Goal: Task Accomplishment & Management: Use online tool/utility

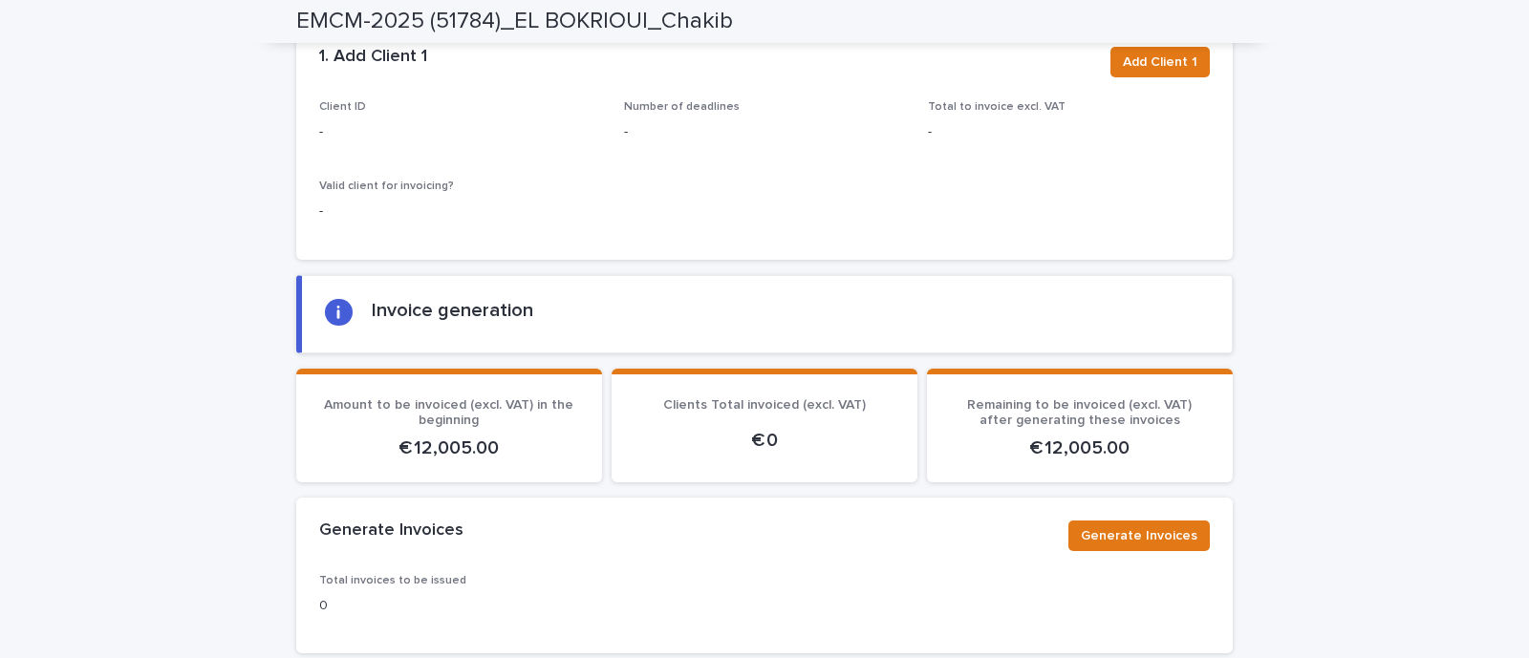
scroll to position [1195, 0]
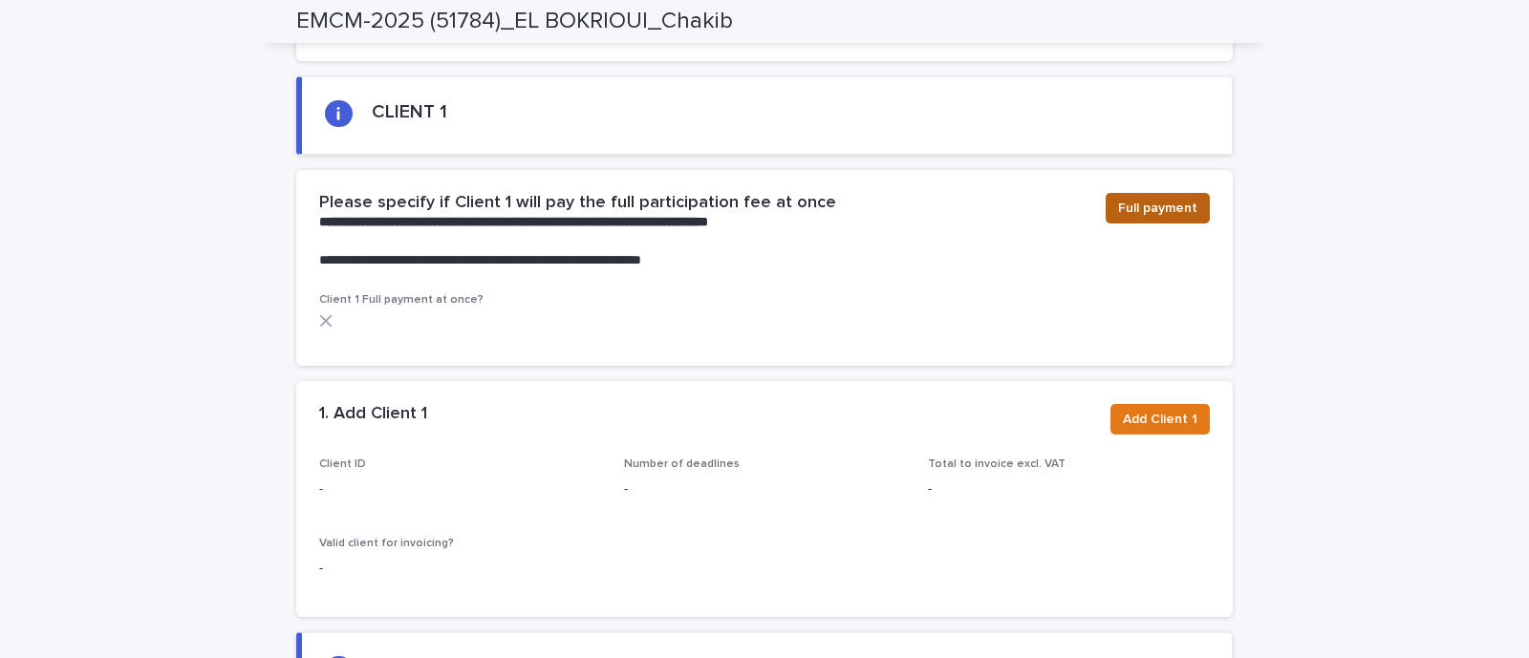
click at [1140, 218] on span "Full payment" at bounding box center [1157, 208] width 79 height 19
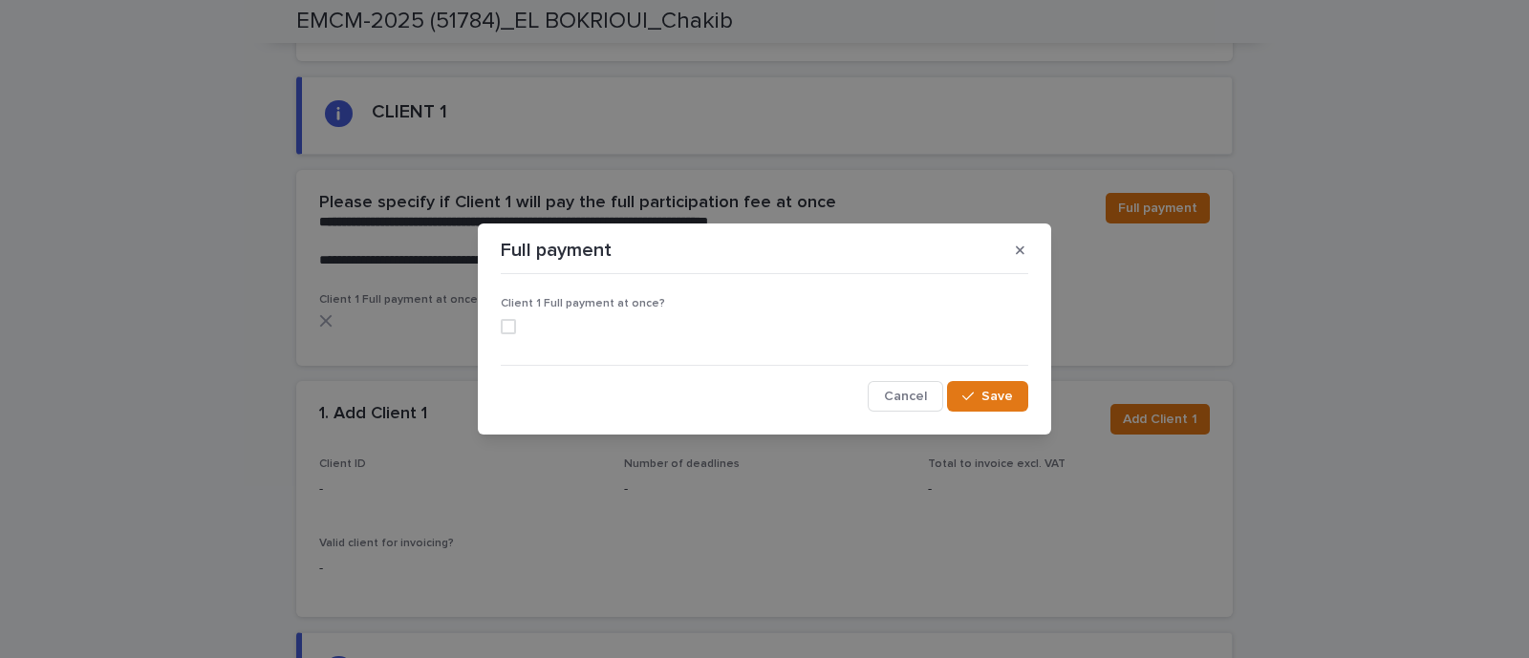
click at [507, 332] on span at bounding box center [508, 326] width 15 height 15
click at [976, 401] on div "button" at bounding box center [971, 396] width 19 height 13
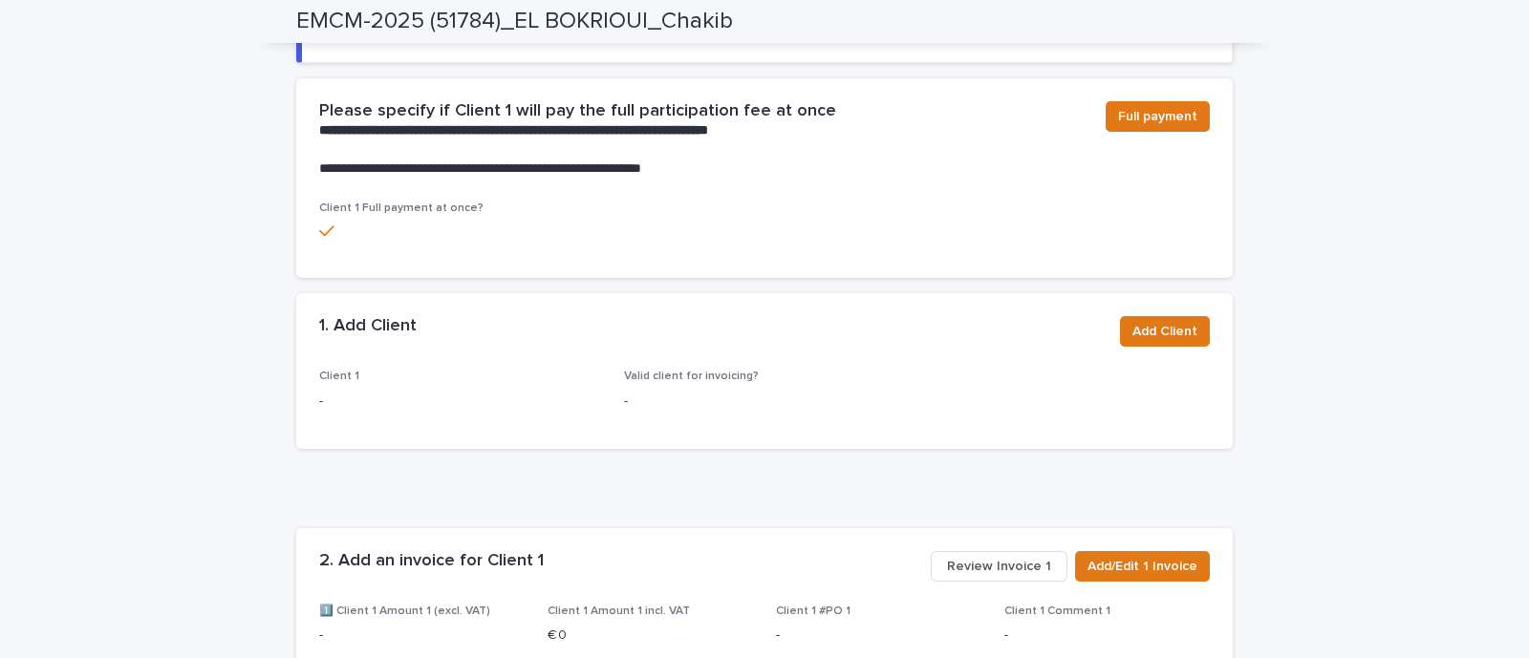
scroll to position [1519, 0]
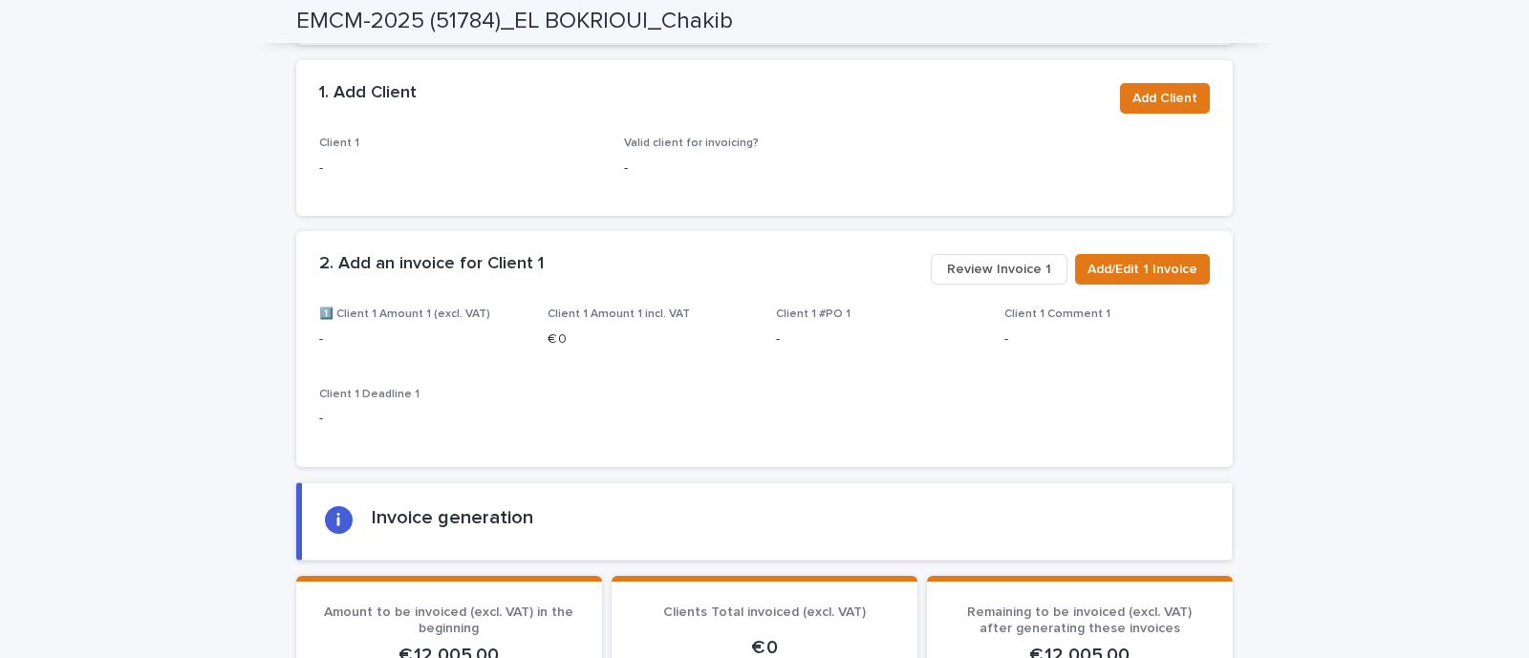
click at [1008, 279] on span "Review Invoice 1" at bounding box center [999, 269] width 104 height 19
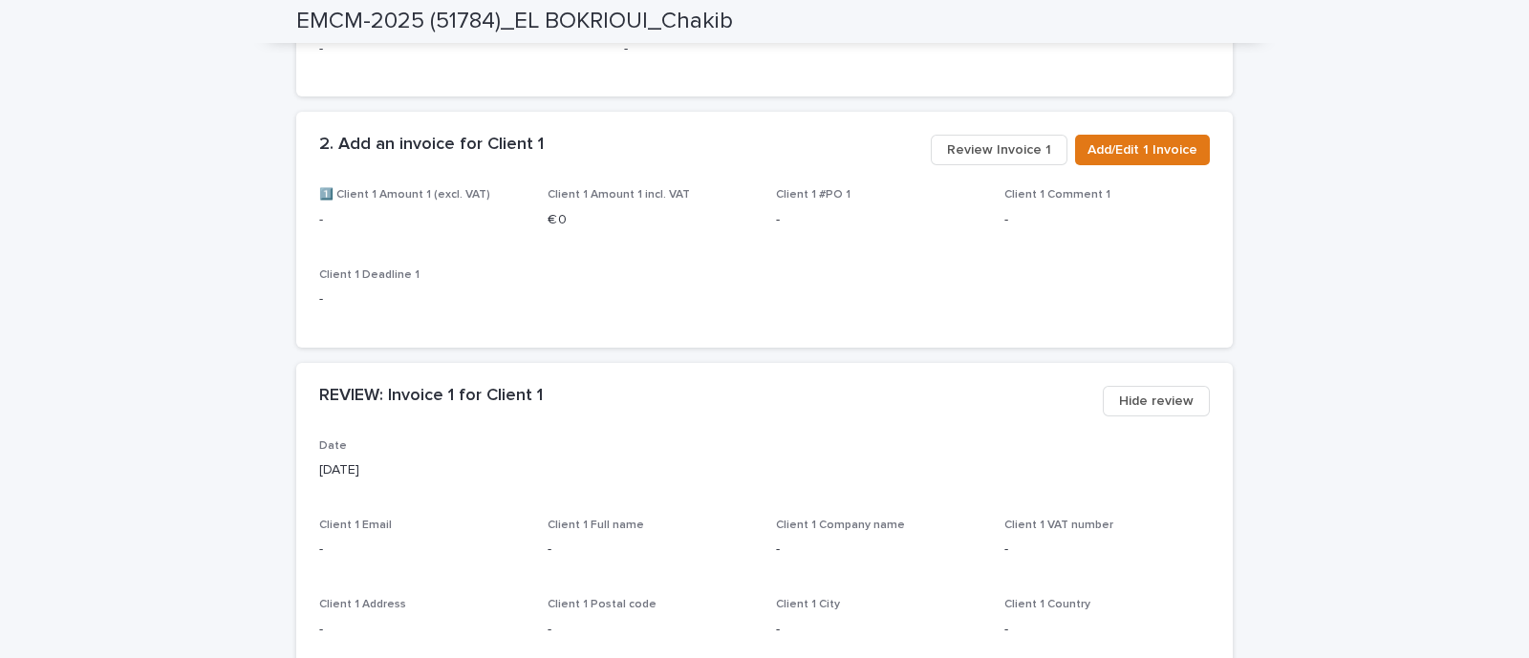
scroll to position [1281, 0]
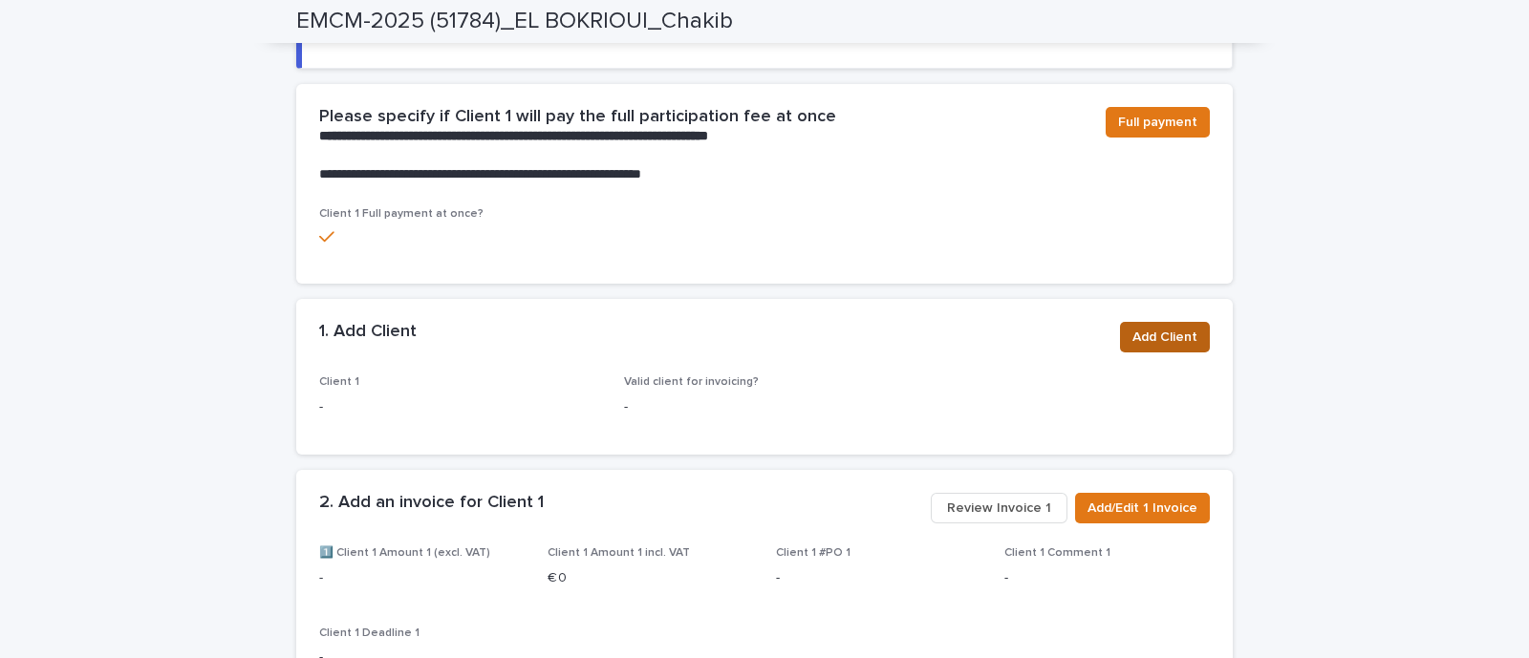
click at [1176, 347] on span "Add Client" at bounding box center [1164, 337] width 65 height 19
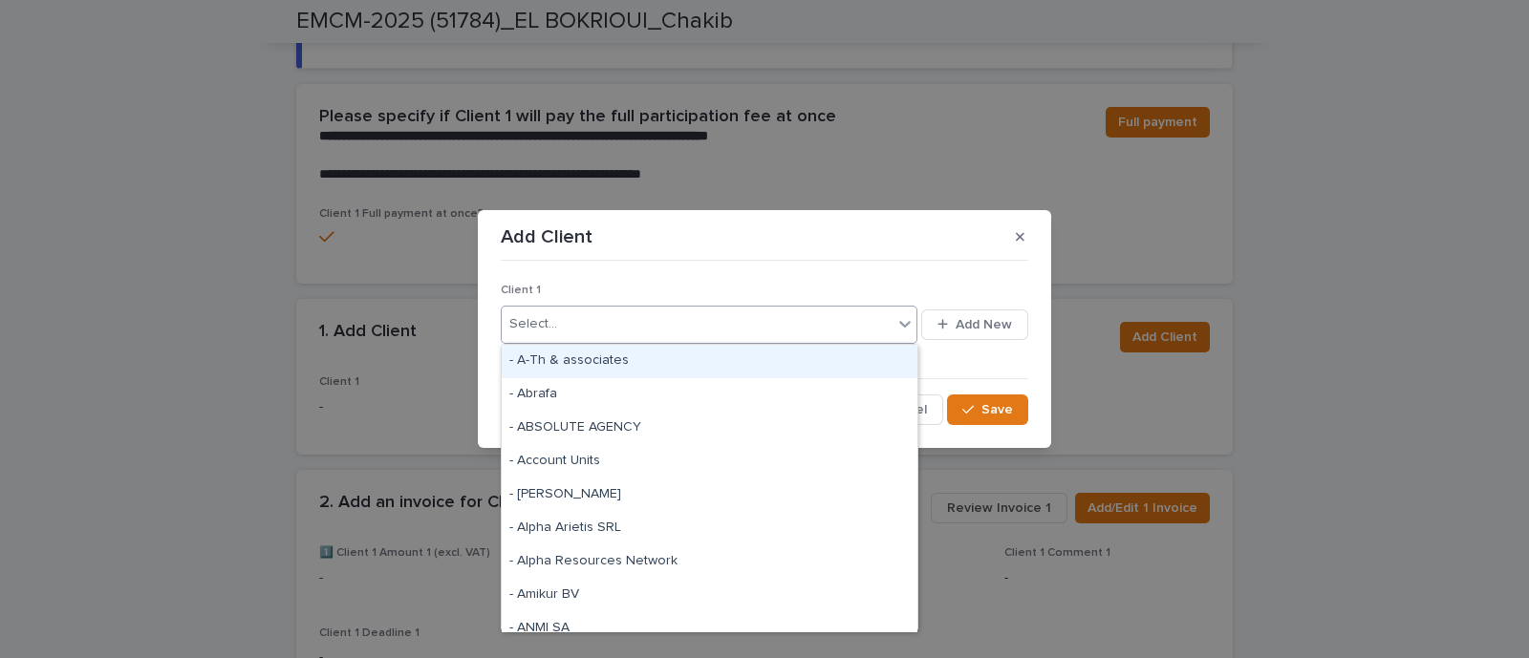
drag, startPoint x: 711, startPoint y: 338, endPoint x: 727, endPoint y: 340, distance: 16.4
click at [712, 338] on div "Select..." at bounding box center [697, 325] width 391 height 32
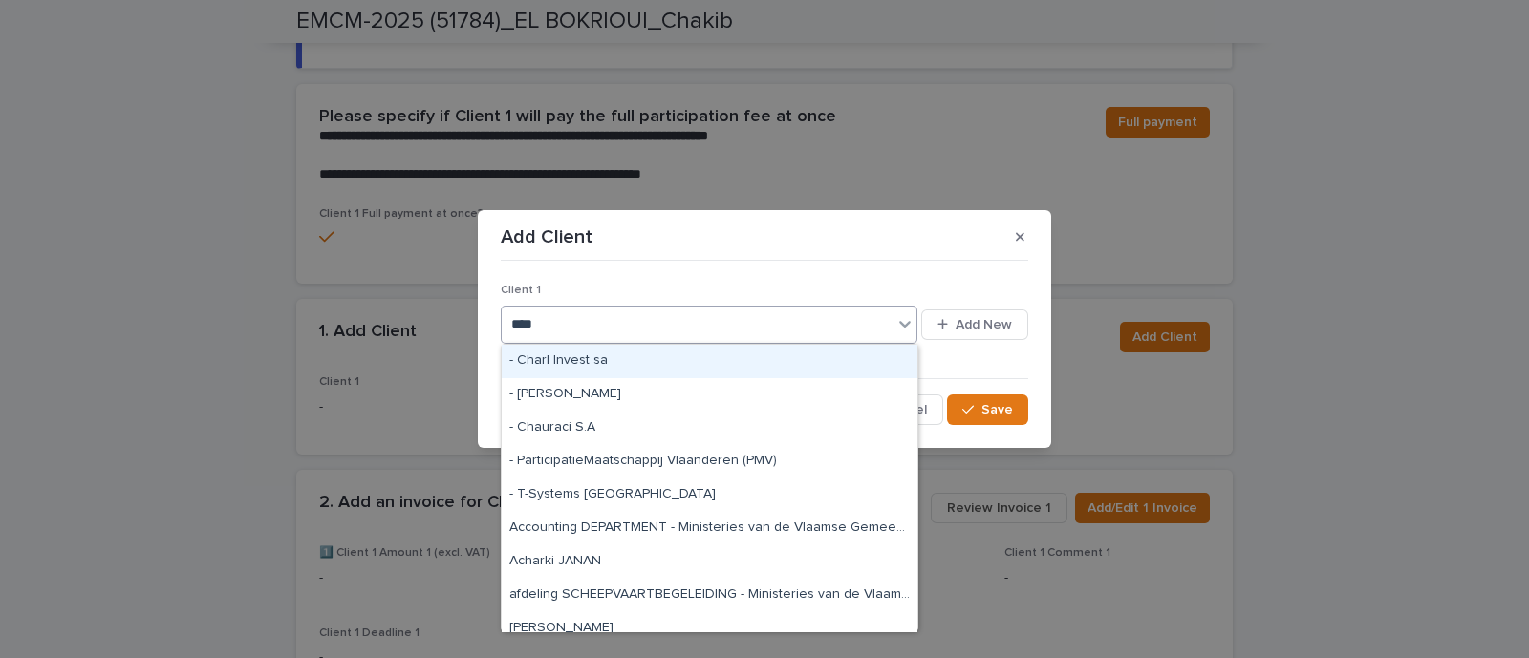
type input "*****"
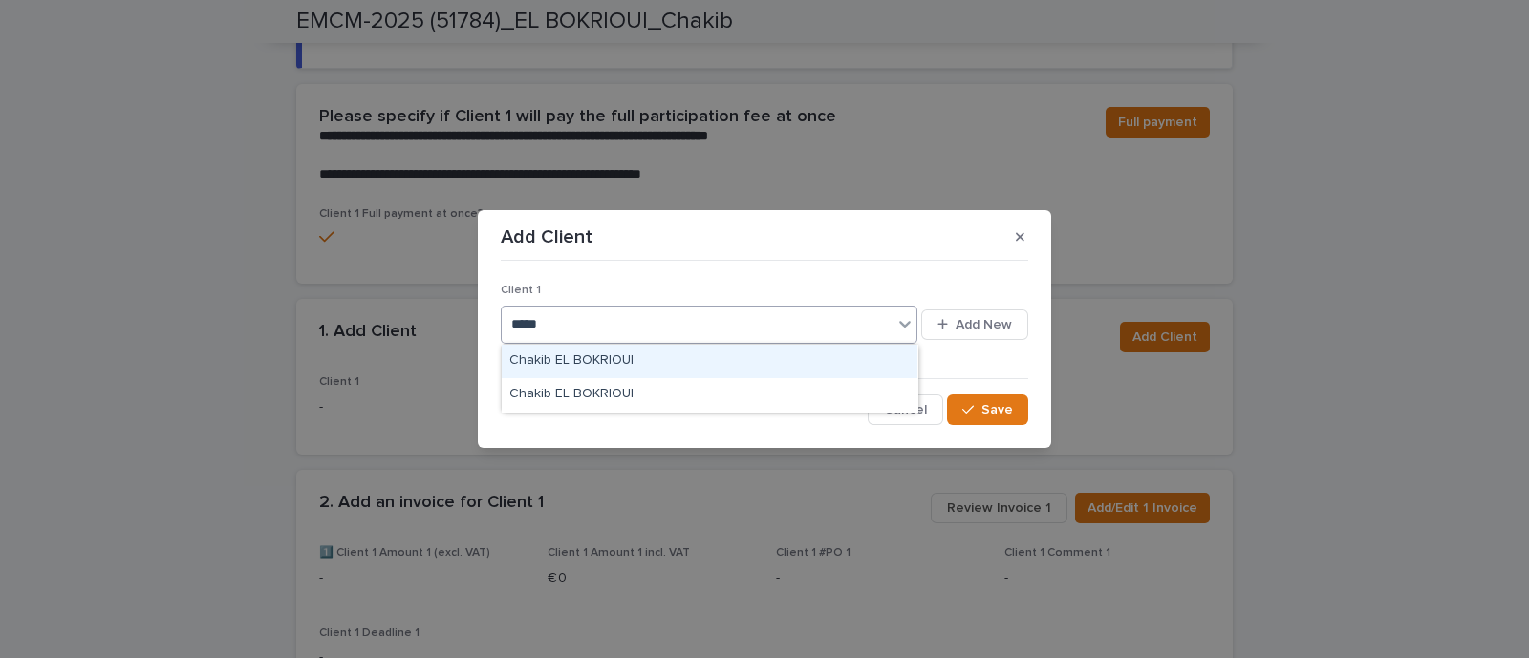
click at [684, 356] on div "Chakib EL BOKRIOUI" at bounding box center [710, 361] width 416 height 33
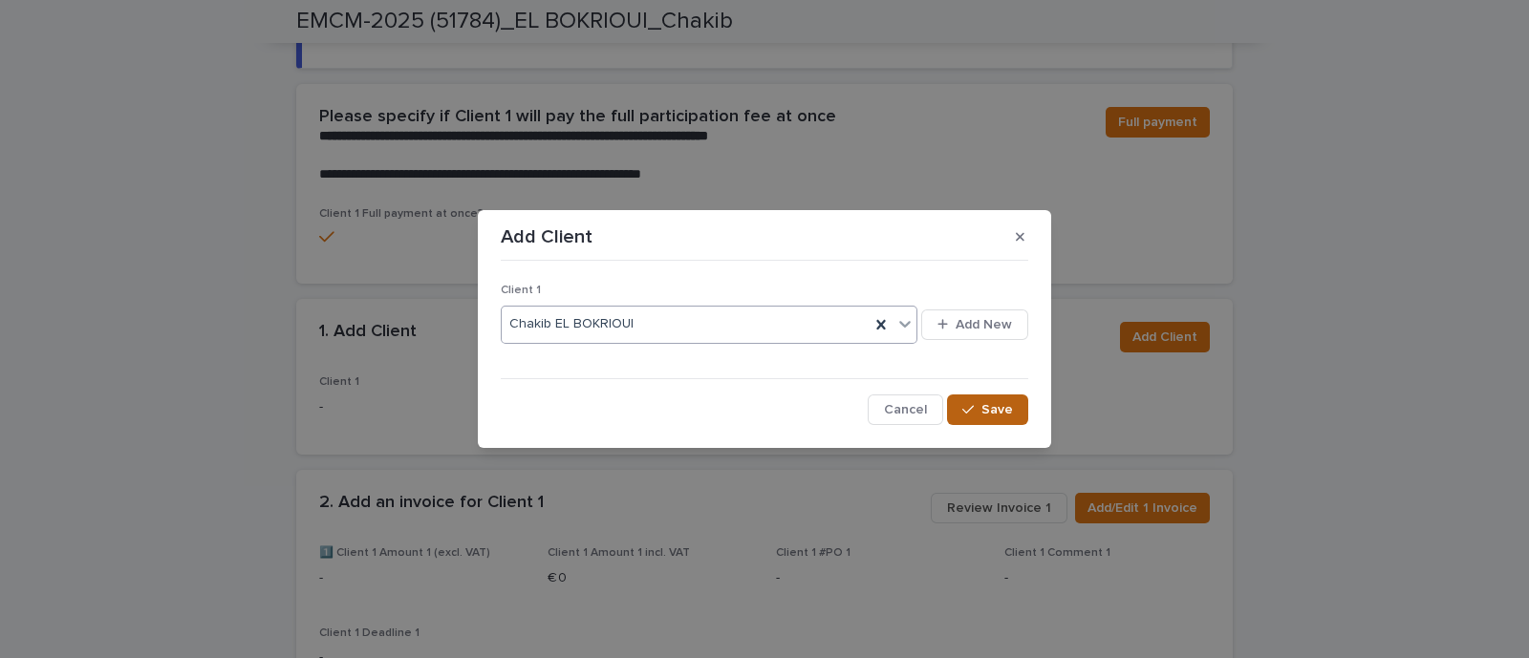
click at [1018, 401] on button "Save" at bounding box center [987, 410] width 81 height 31
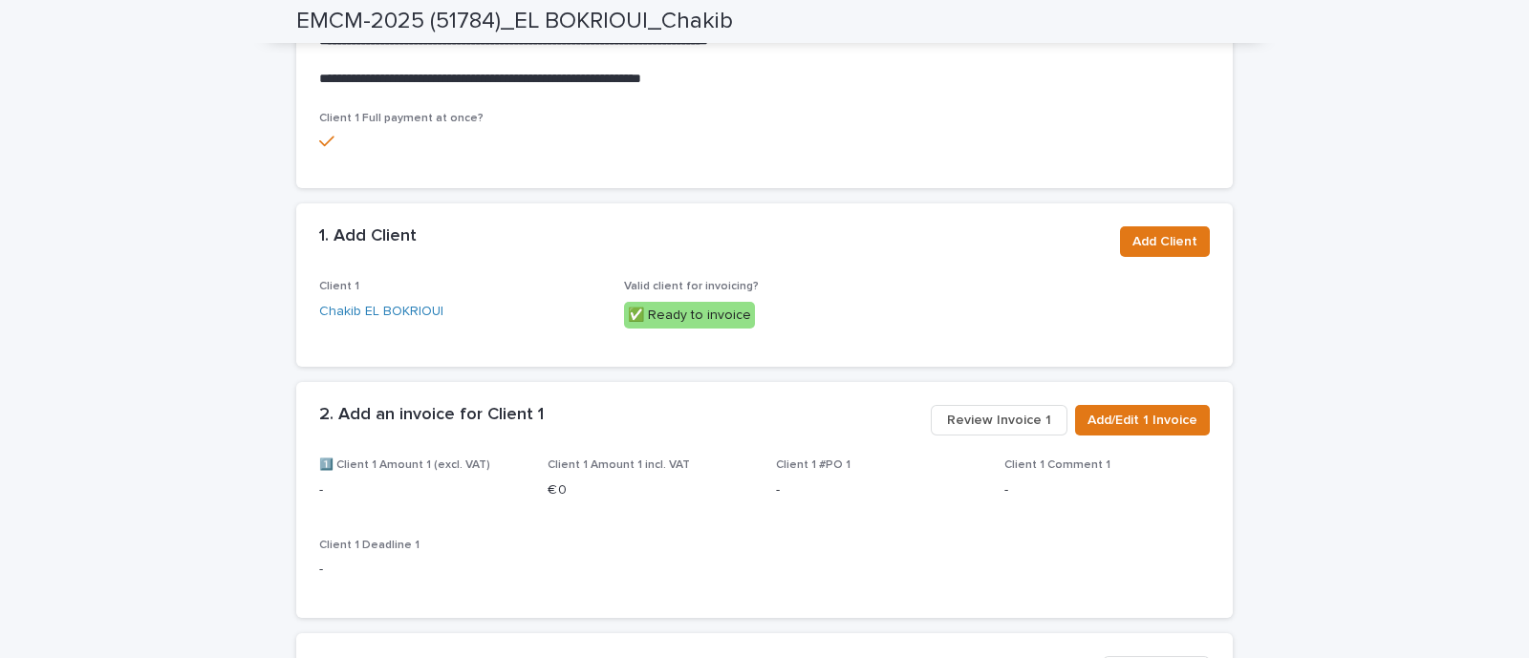
scroll to position [1409, 0]
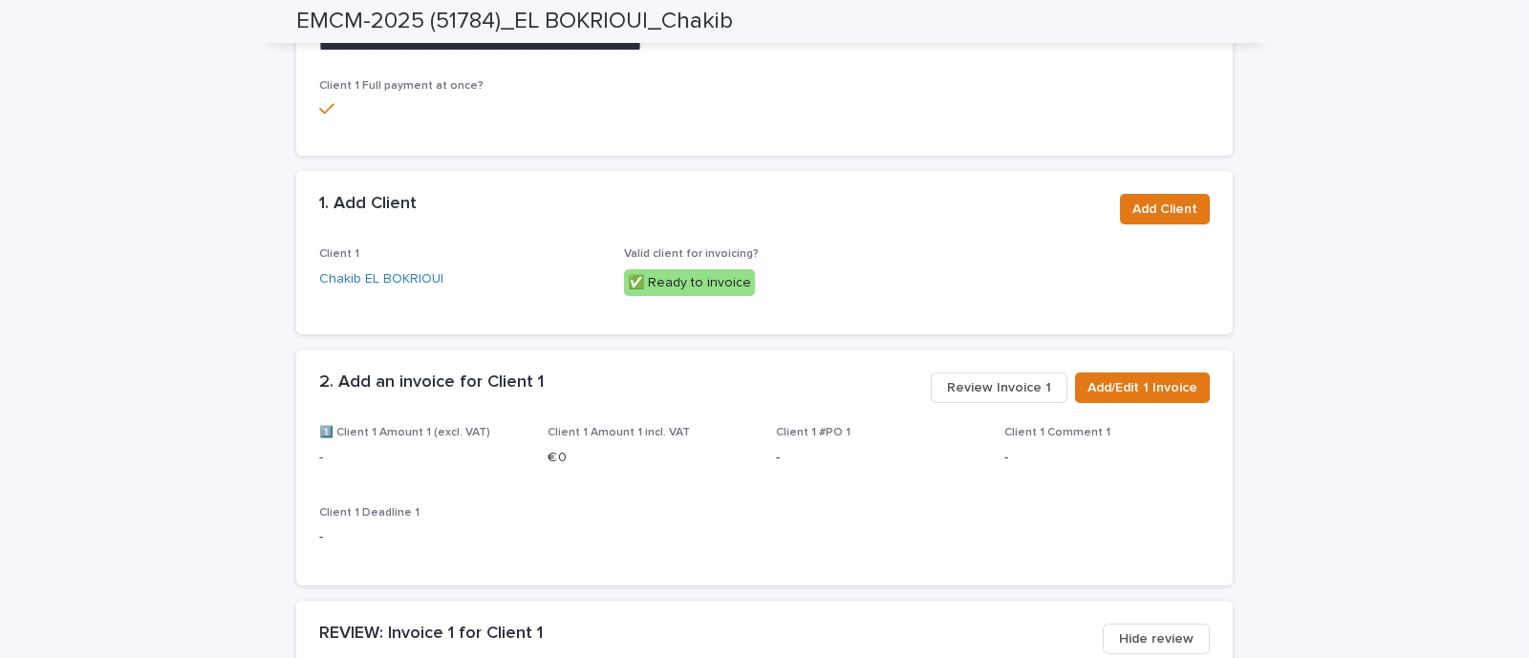
click at [1003, 394] on button "Review Invoice 1" at bounding box center [999, 388] width 137 height 31
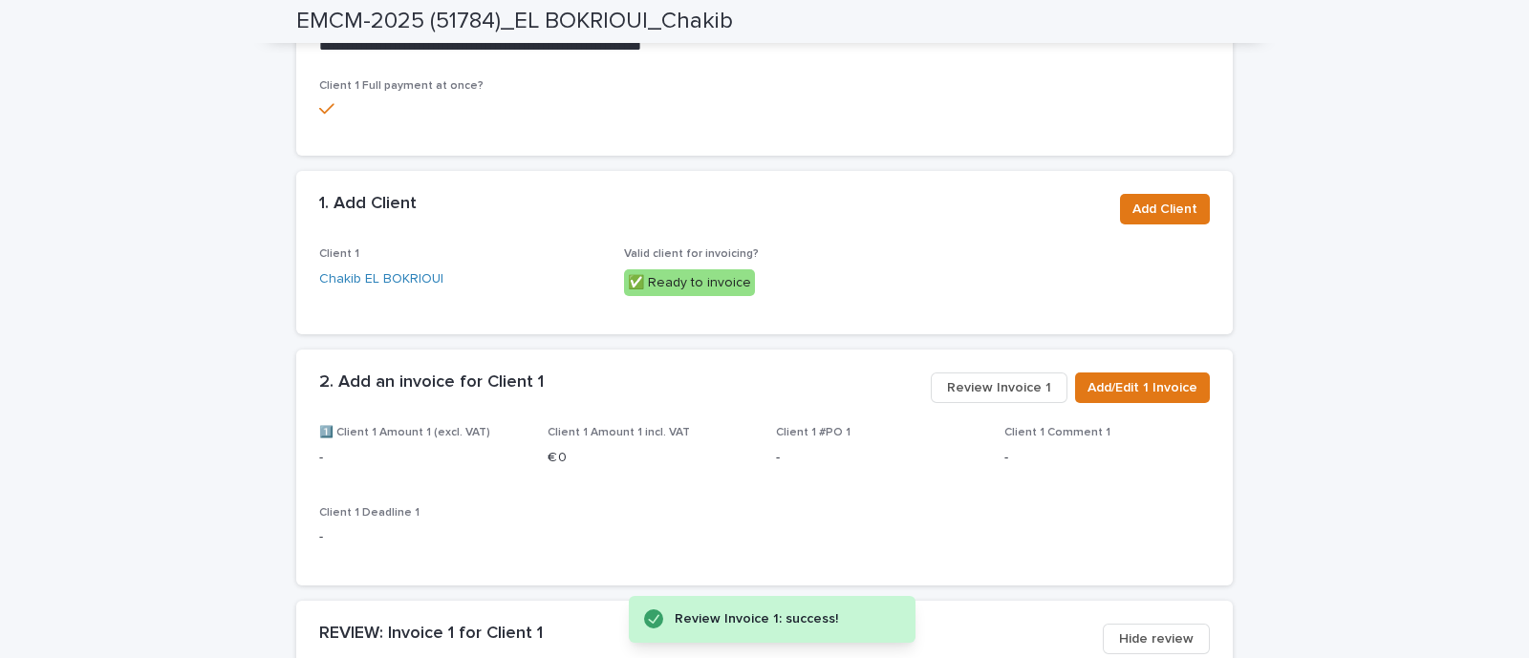
click at [977, 403] on button "Review Invoice 1" at bounding box center [999, 388] width 137 height 31
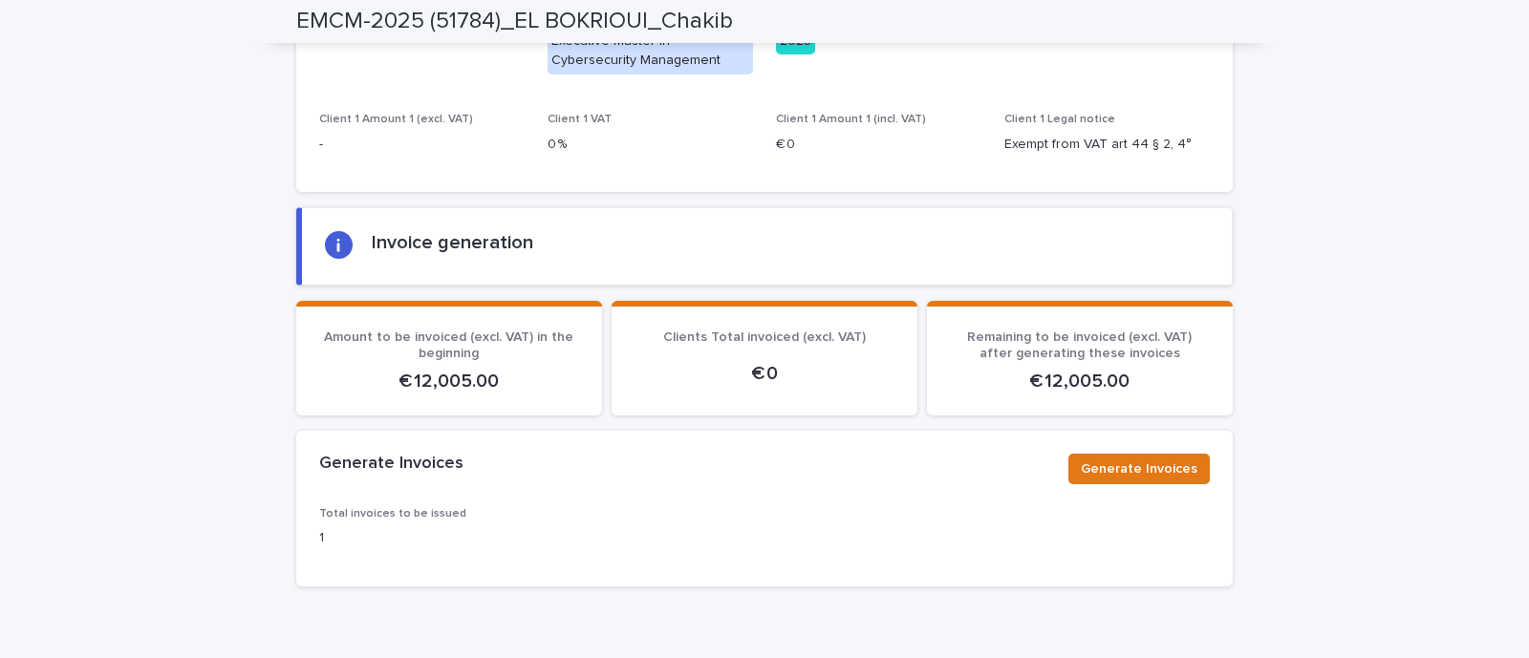
scroll to position [2575, 0]
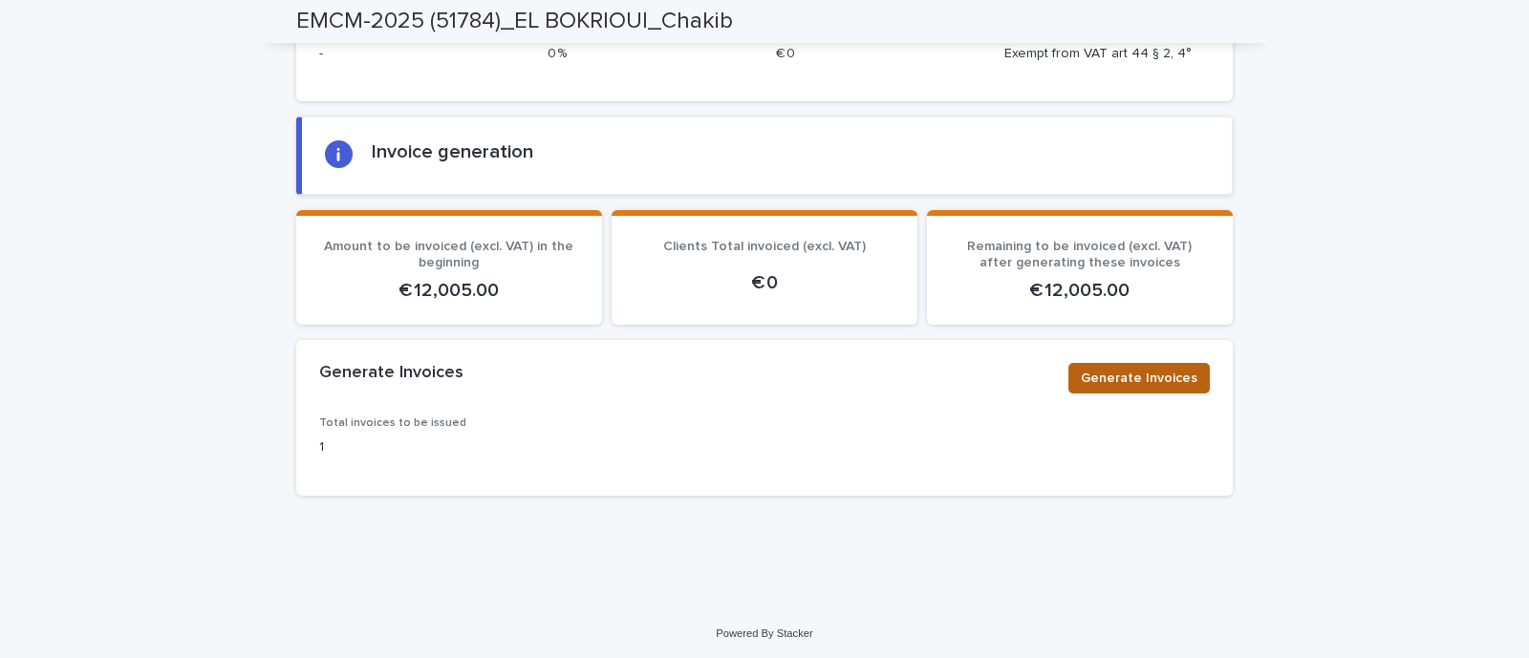
click at [1127, 369] on span "Generate Invoices" at bounding box center [1139, 378] width 117 height 19
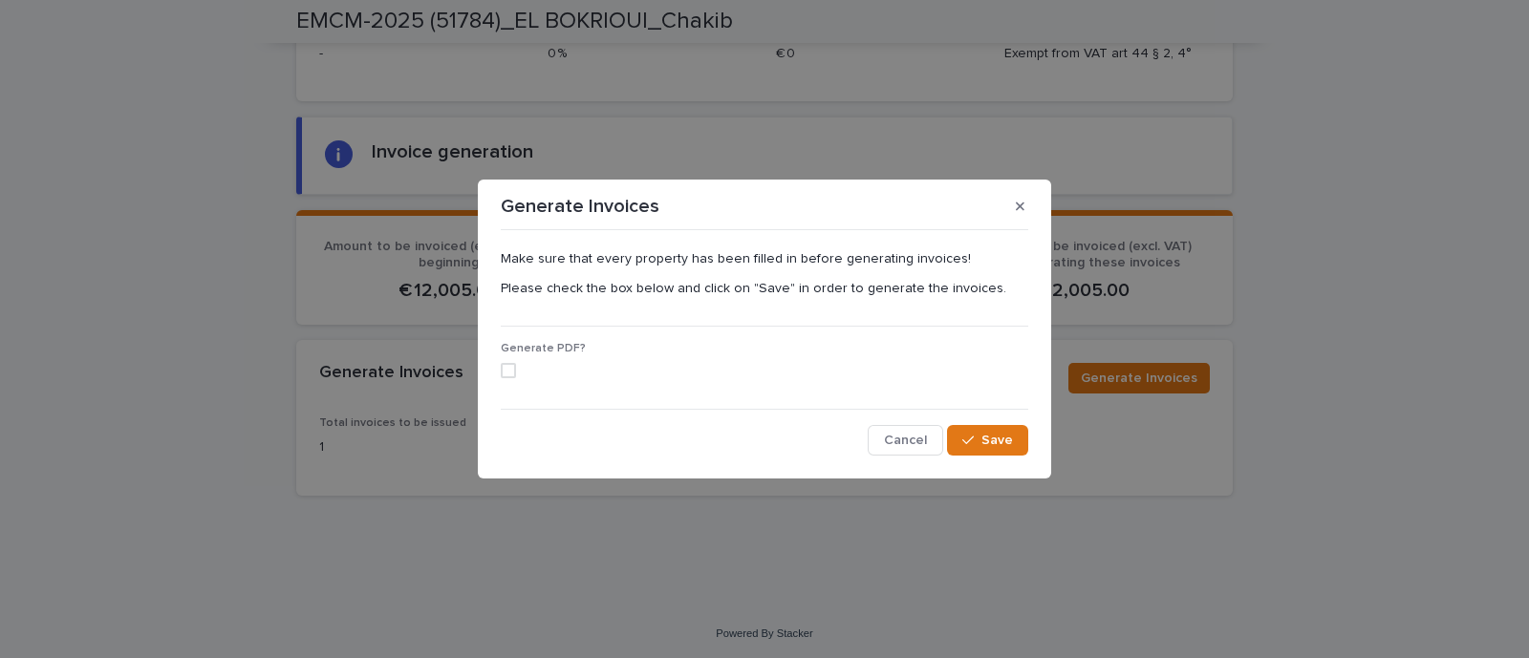
click at [518, 376] on label at bounding box center [765, 370] width 528 height 15
click at [1008, 439] on span "Save" at bounding box center [997, 440] width 32 height 13
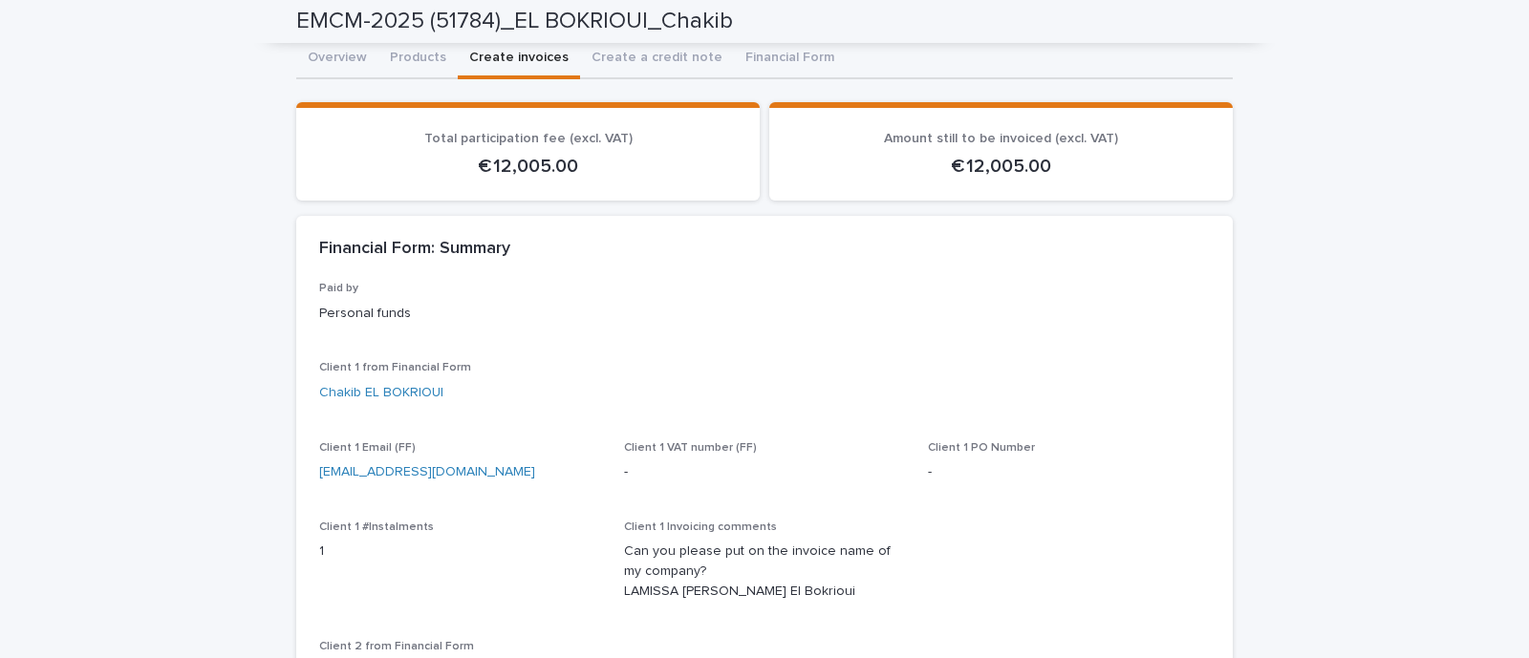
scroll to position [0, 0]
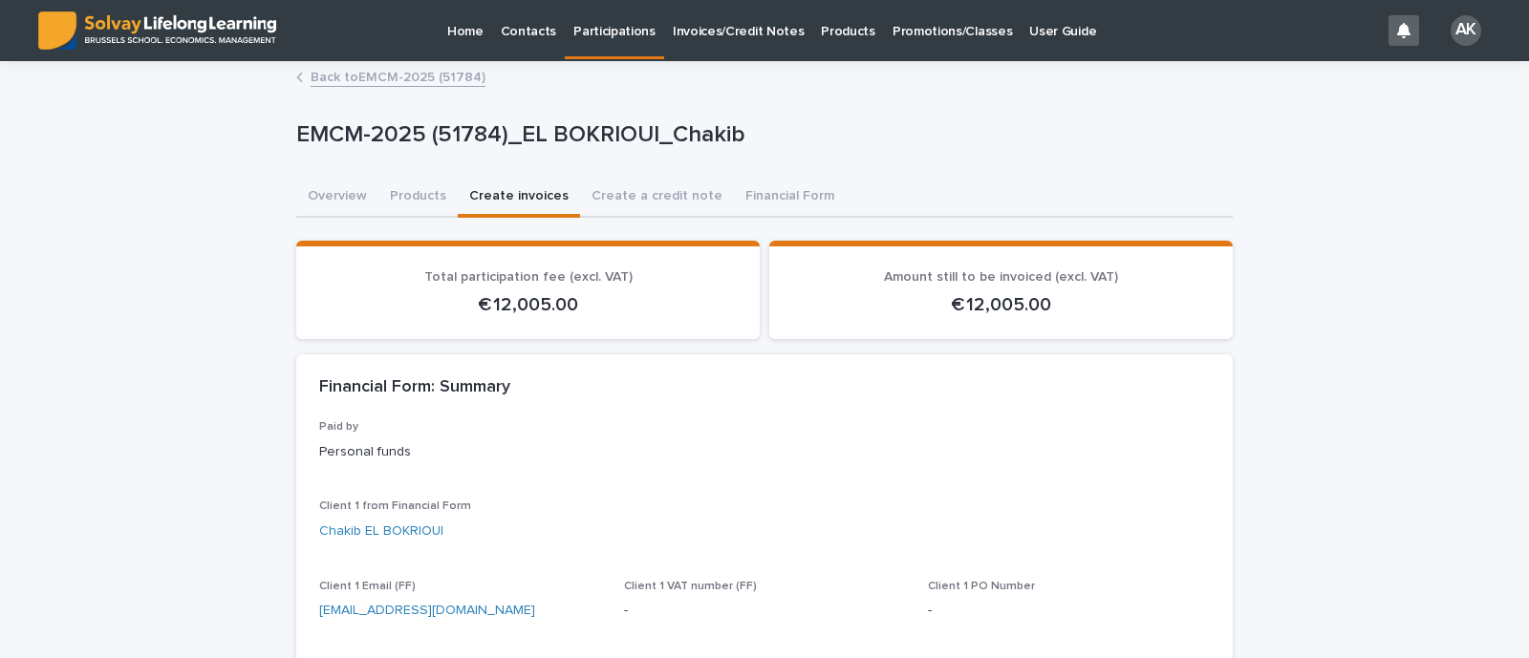
click at [384, 74] on link "Back to EMCM-2025 (51784)" at bounding box center [398, 76] width 175 height 22
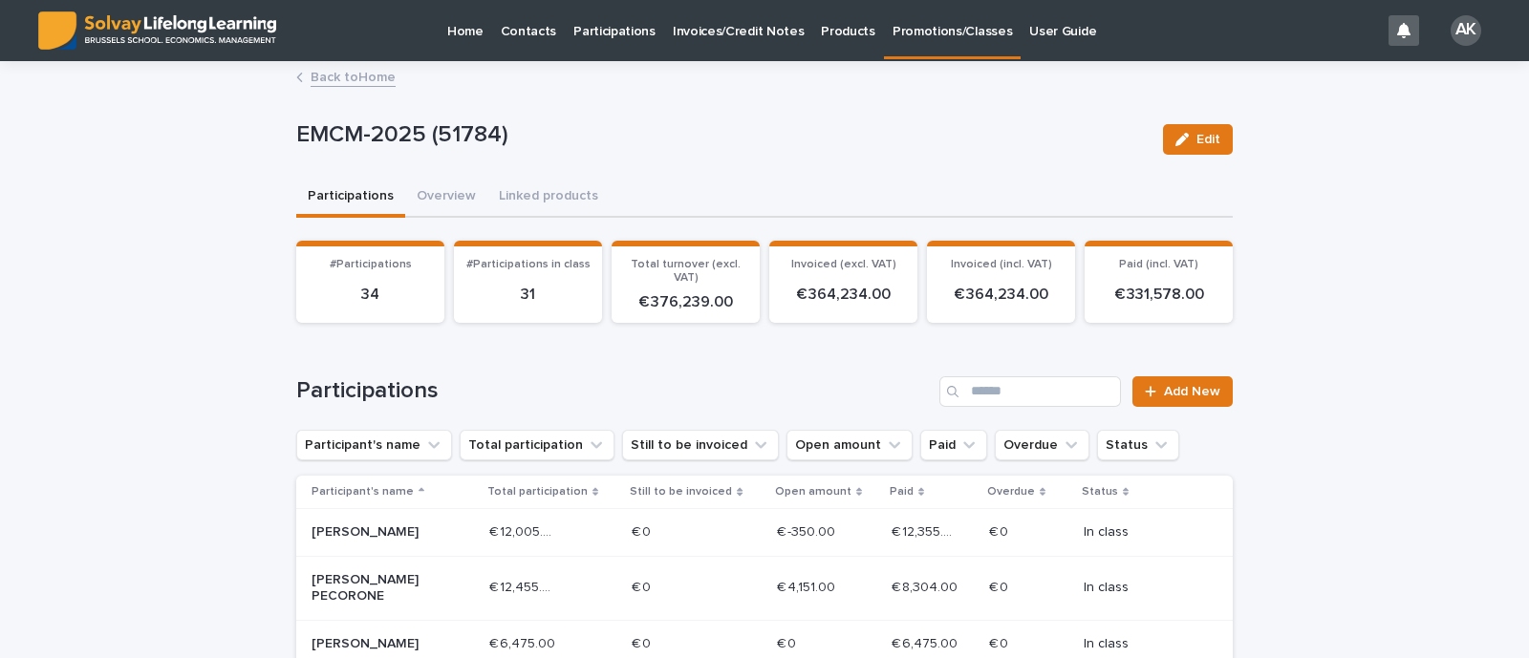
click at [349, 88] on div "Back to Home" at bounding box center [765, 78] width 956 height 27
click at [324, 78] on link "Back to Home" at bounding box center [353, 76] width 85 height 22
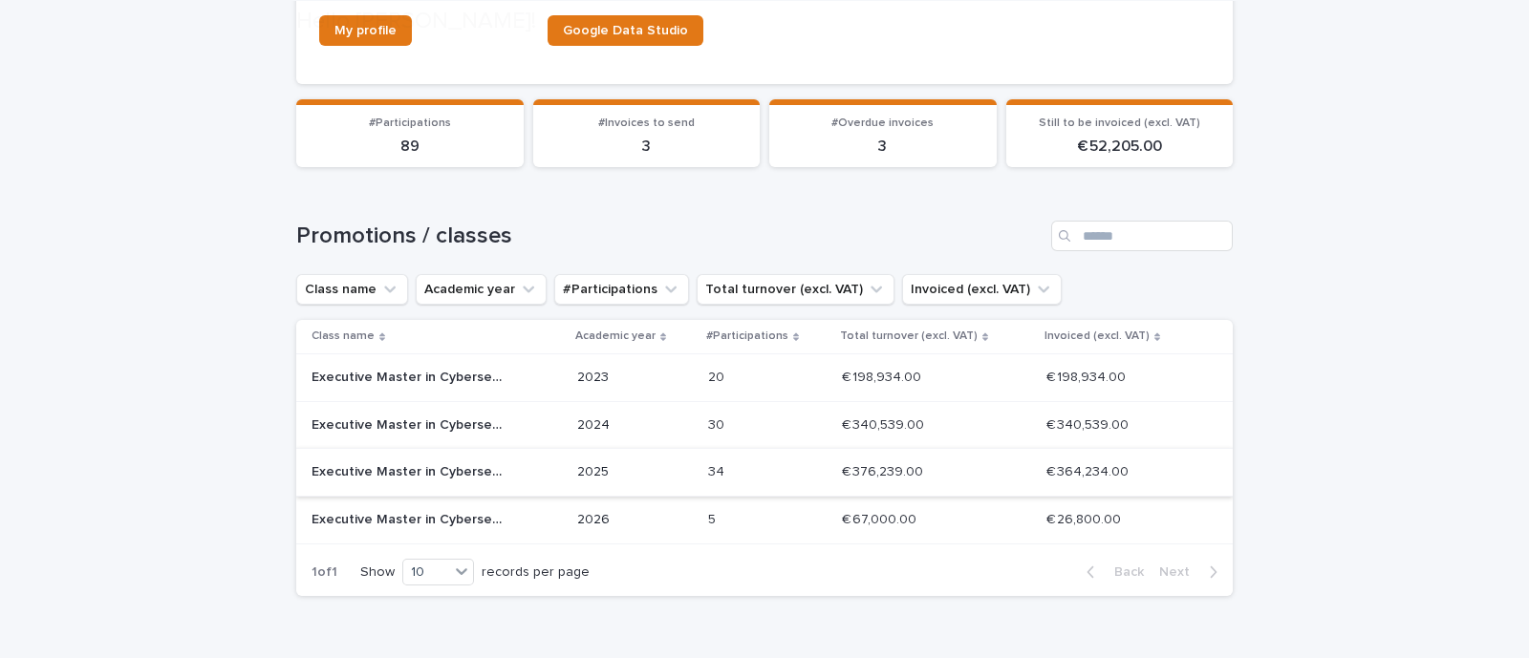
scroll to position [434, 0]
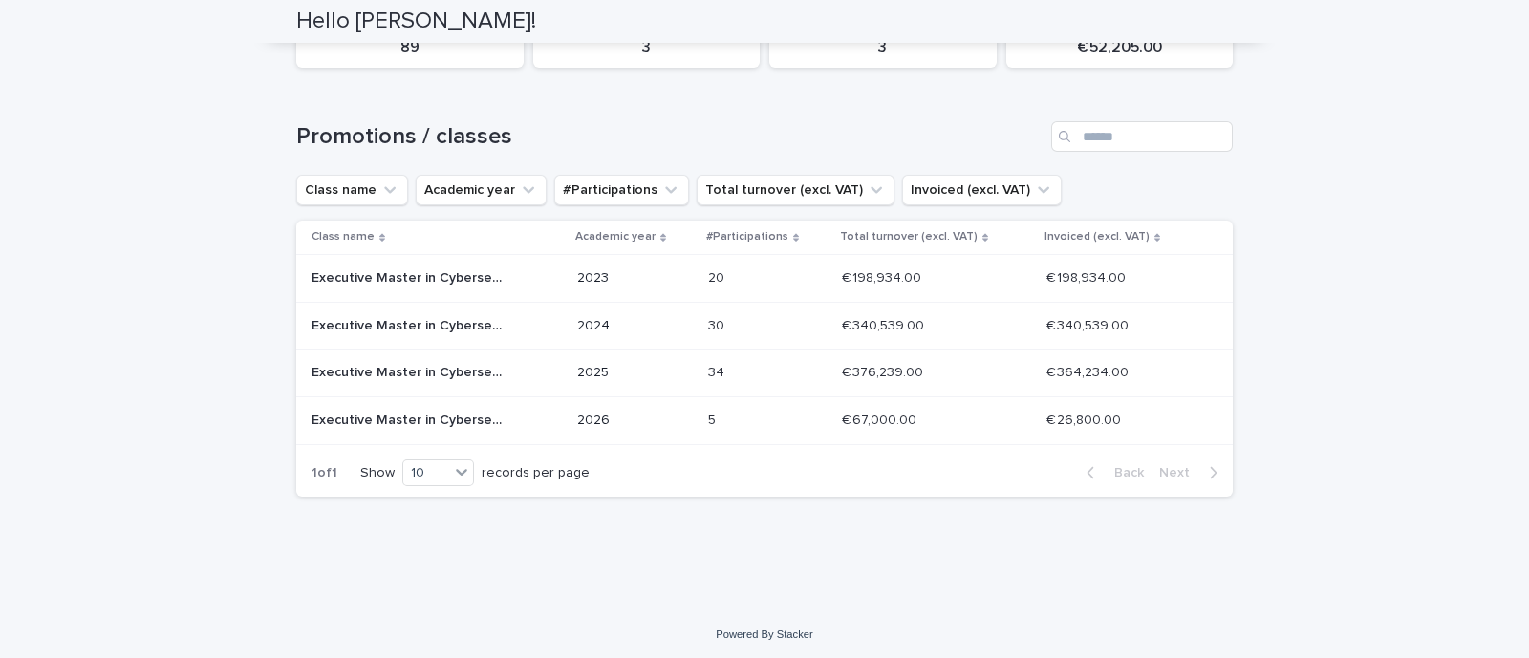
click at [734, 420] on p at bounding box center [756, 421] width 96 height 16
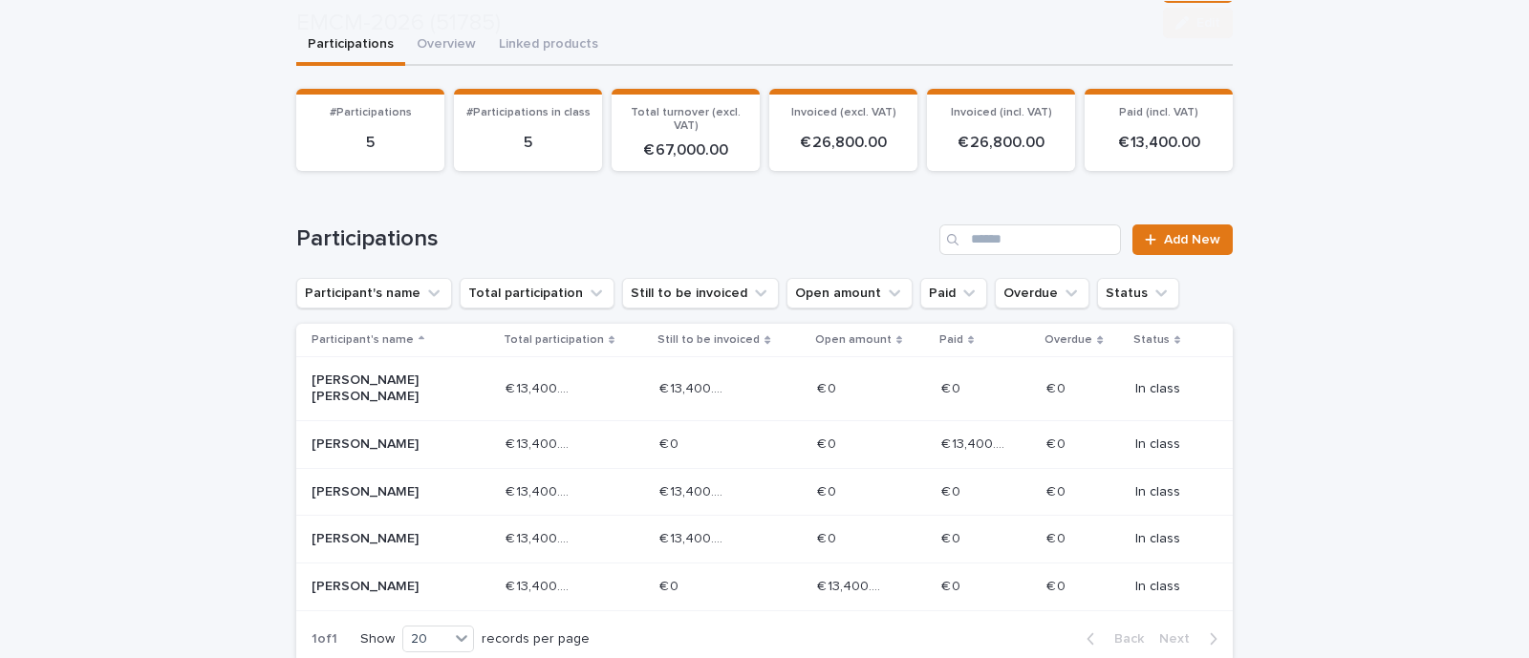
scroll to position [238, 0]
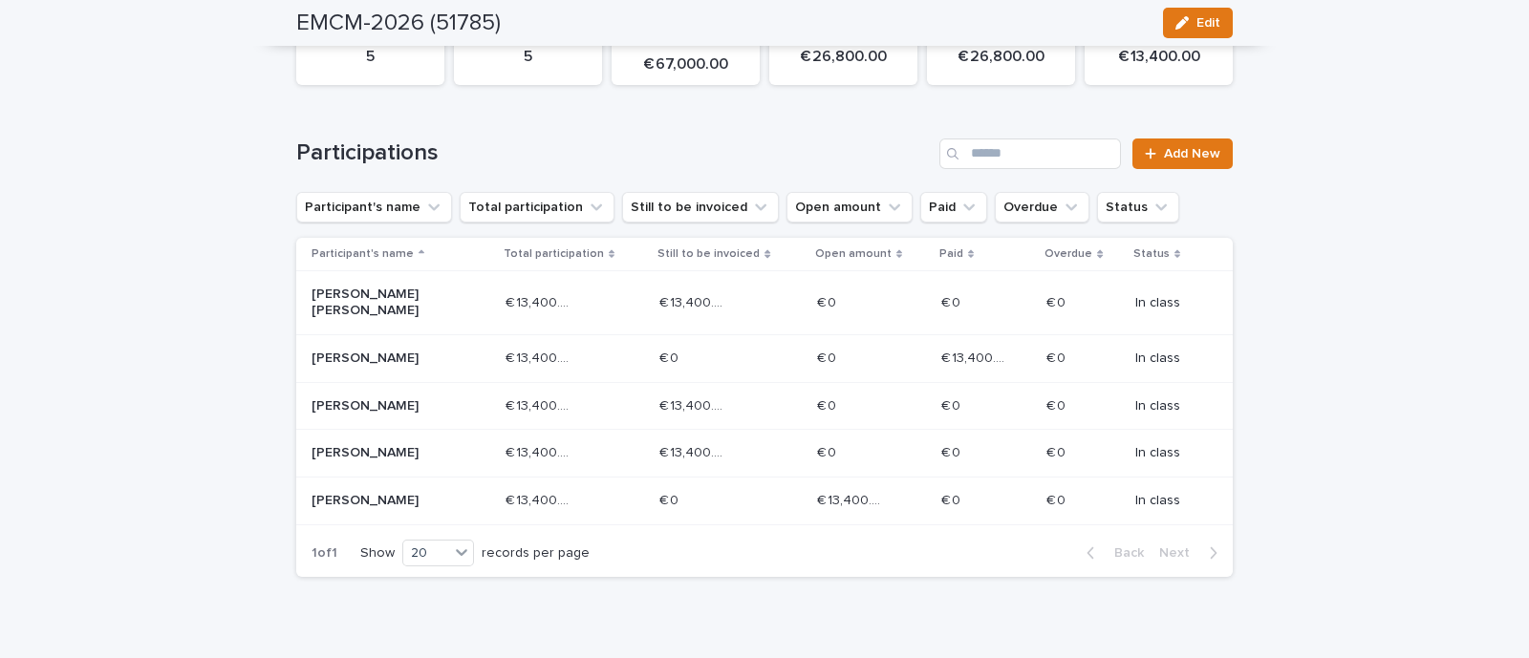
click at [600, 418] on div "€ 13,400.00 € 13,400.00" at bounding box center [576, 407] width 140 height 32
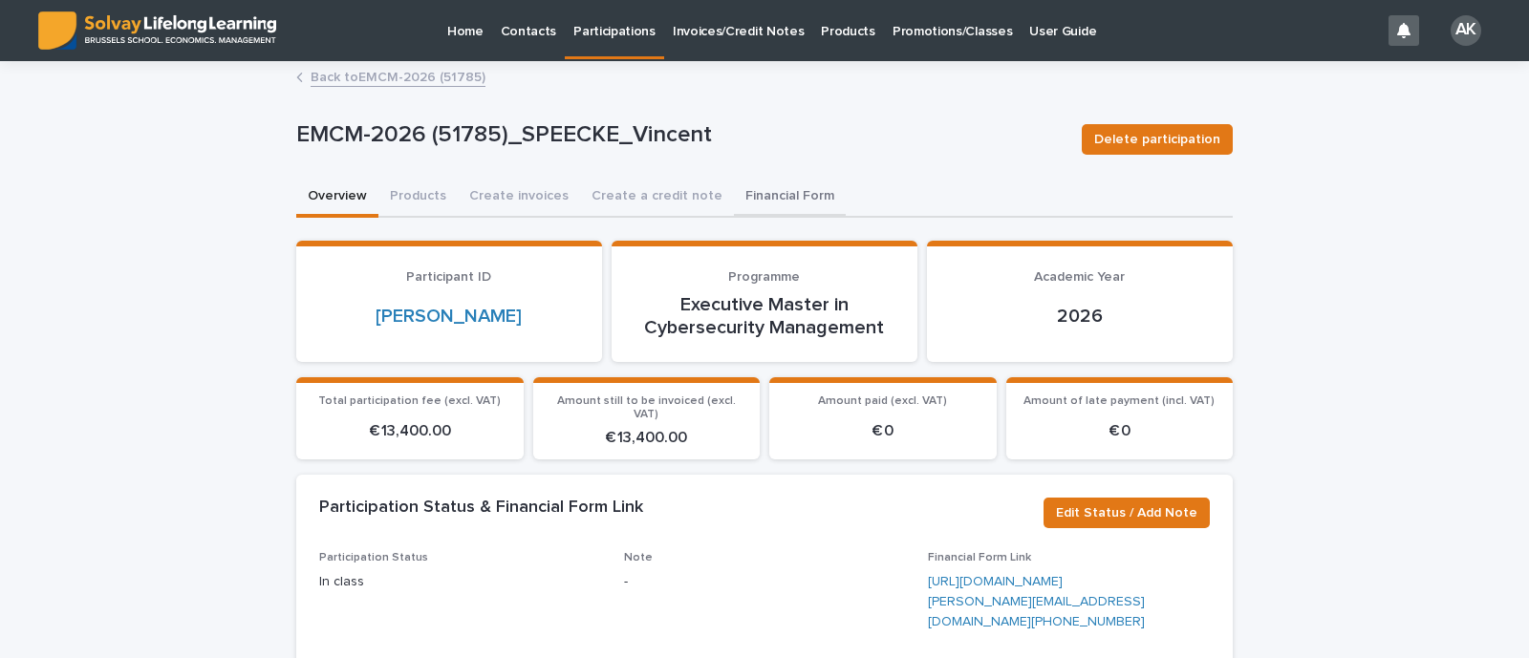
click at [748, 183] on button "Financial Form" at bounding box center [790, 198] width 112 height 40
